Goal: Navigation & Orientation: Understand site structure

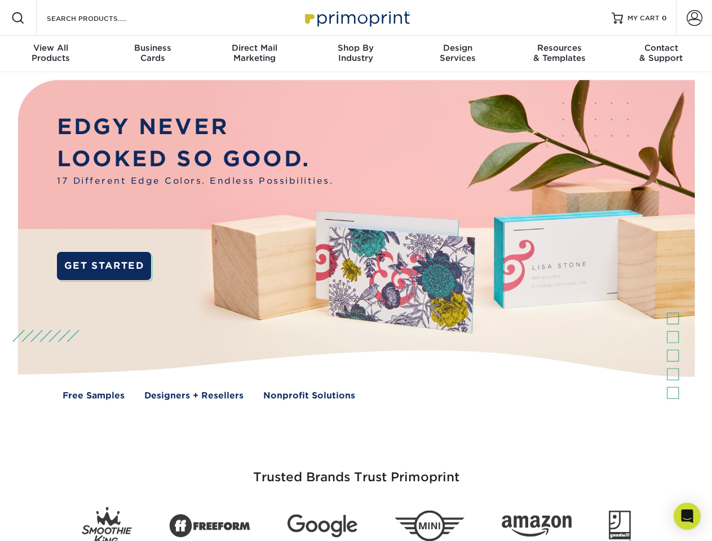
click at [356, 271] on img at bounding box center [355, 248] width 705 height 352
click at [18, 18] on span at bounding box center [18, 18] width 14 height 14
click at [694, 18] on span at bounding box center [695, 18] width 16 height 16
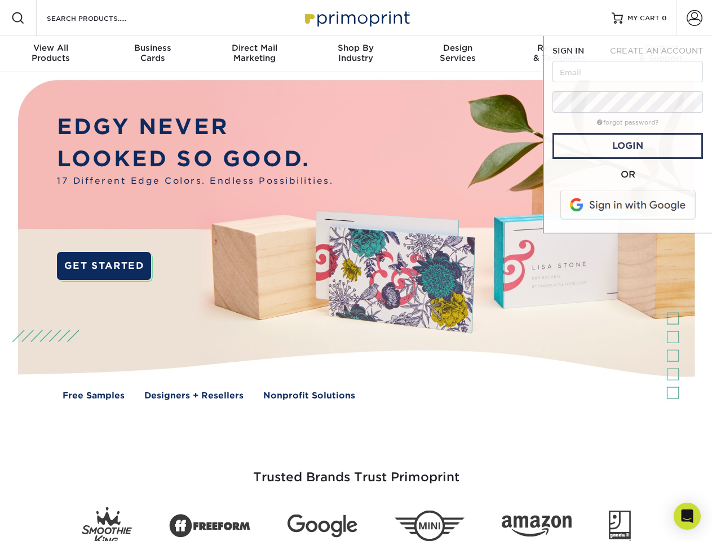
click at [51, 54] on div "View All Products" at bounding box center [50, 53] width 101 height 20
click at [152, 54] on div "Business Cards" at bounding box center [151, 53] width 101 height 20
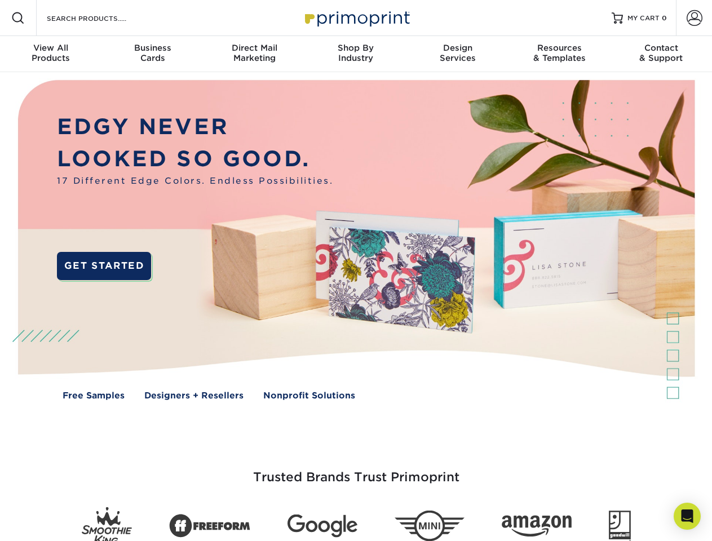
click at [254, 54] on div "Direct Mail Marketing" at bounding box center [254, 53] width 101 height 20
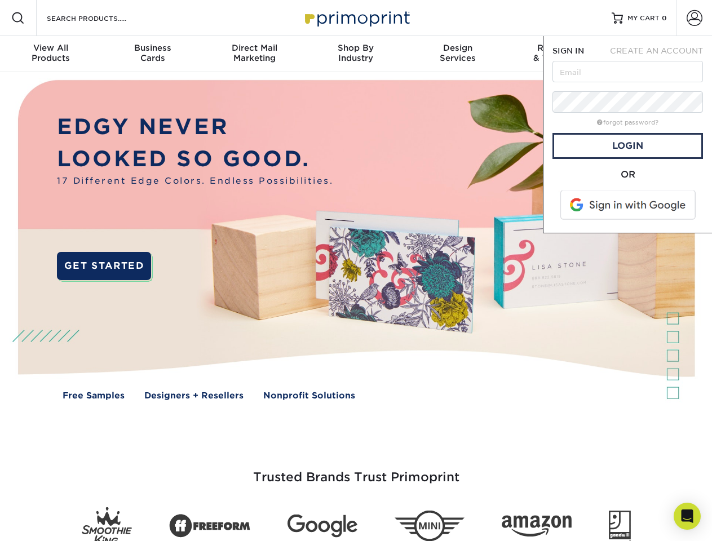
click at [356, 54] on div "Shop By Industry" at bounding box center [355, 53] width 101 height 20
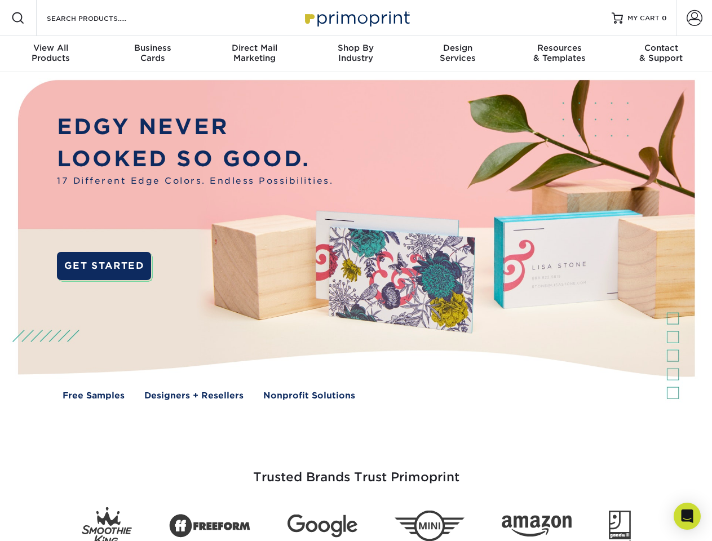
click at [458, 54] on div "Design Services" at bounding box center [457, 53] width 101 height 20
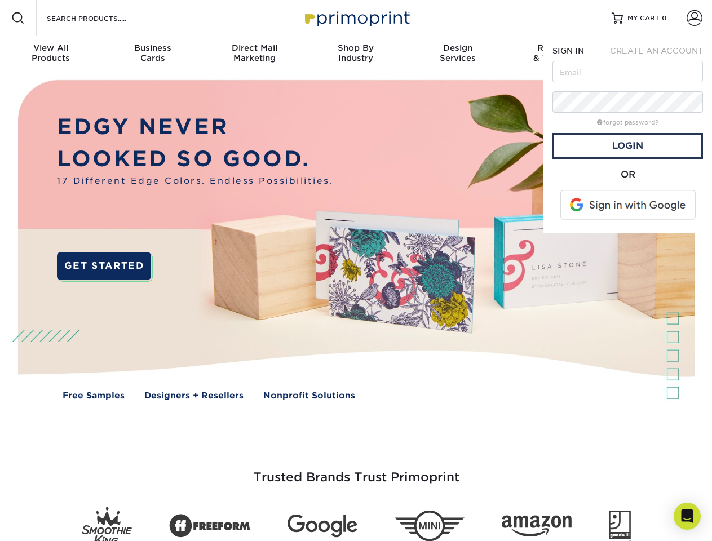
click at [559, 54] on span "SIGN IN" at bounding box center [568, 50] width 32 height 9
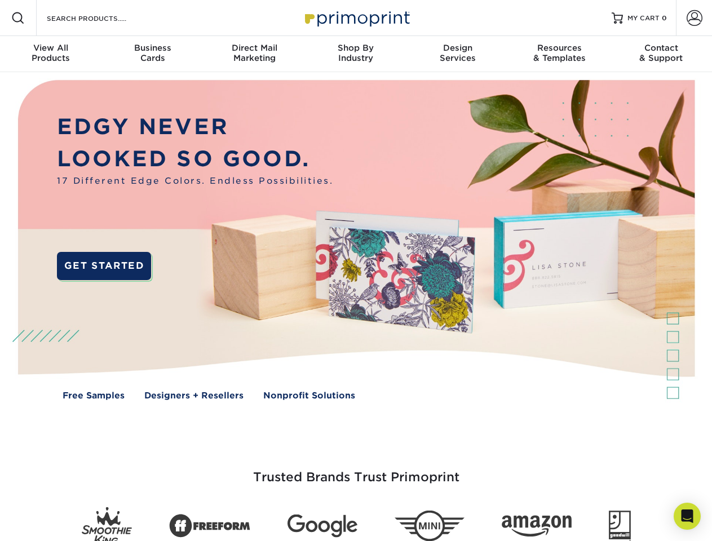
click at [661, 54] on div "Contact & Support" at bounding box center [661, 53] width 101 height 20
